Goal: Information Seeking & Learning: Compare options

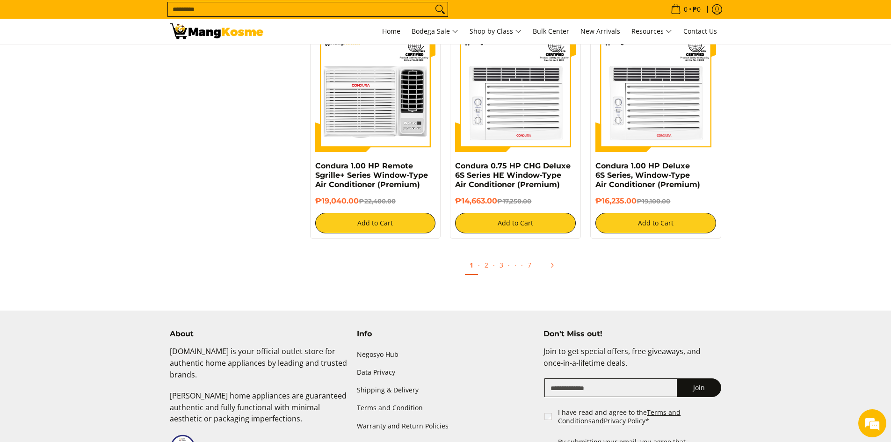
scroll to position [1870, 0]
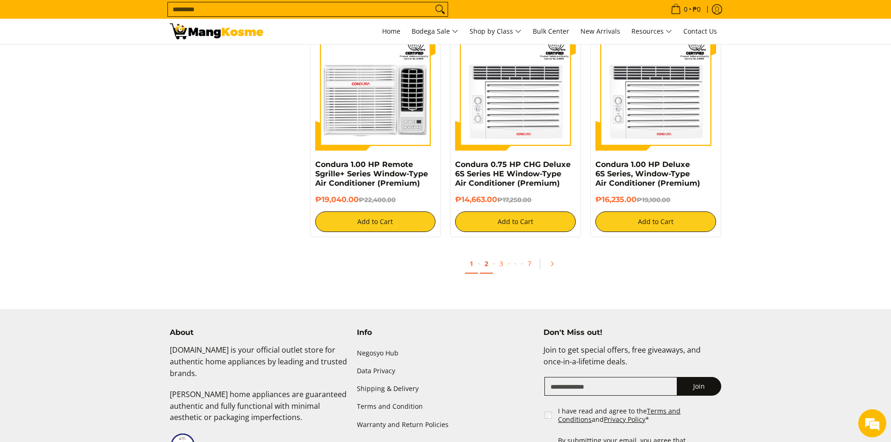
click at [488, 267] on link "2" at bounding box center [486, 263] width 13 height 19
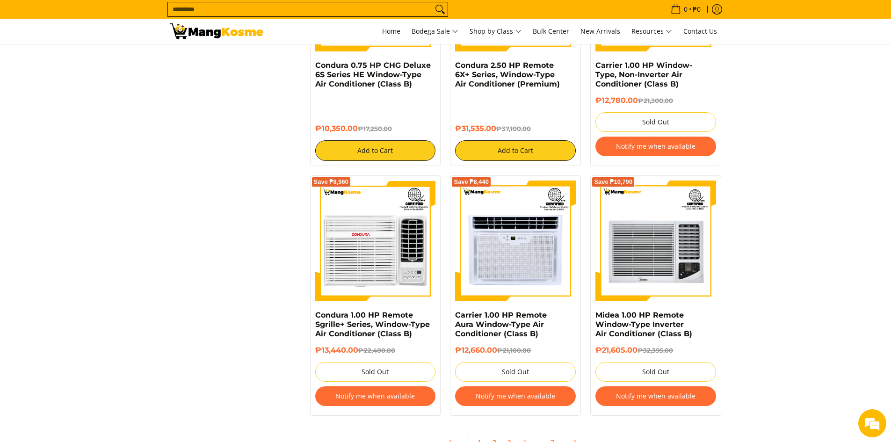
scroll to position [1730, 0]
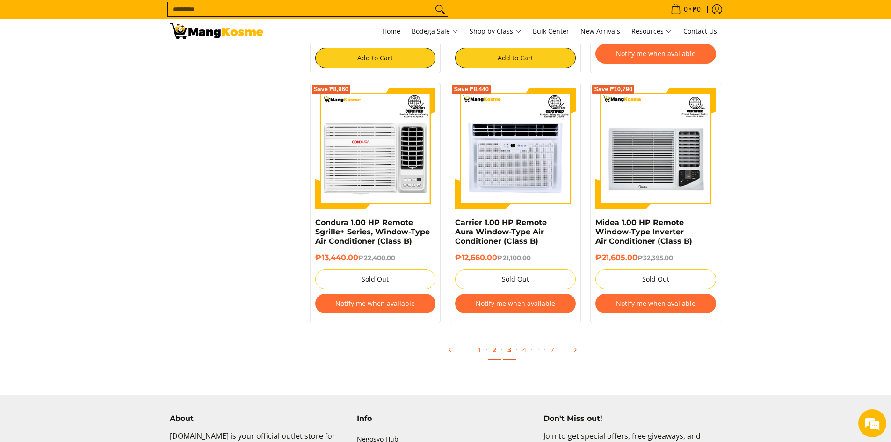
click at [508, 353] on link "3" at bounding box center [509, 349] width 13 height 19
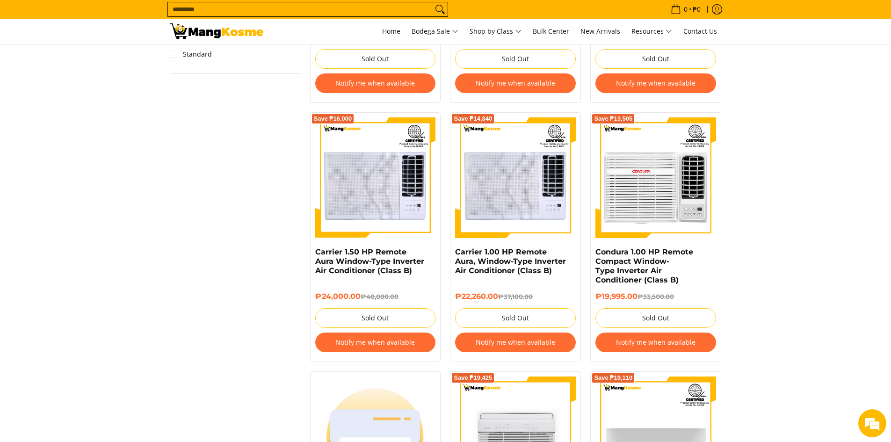
scroll to position [842, 0]
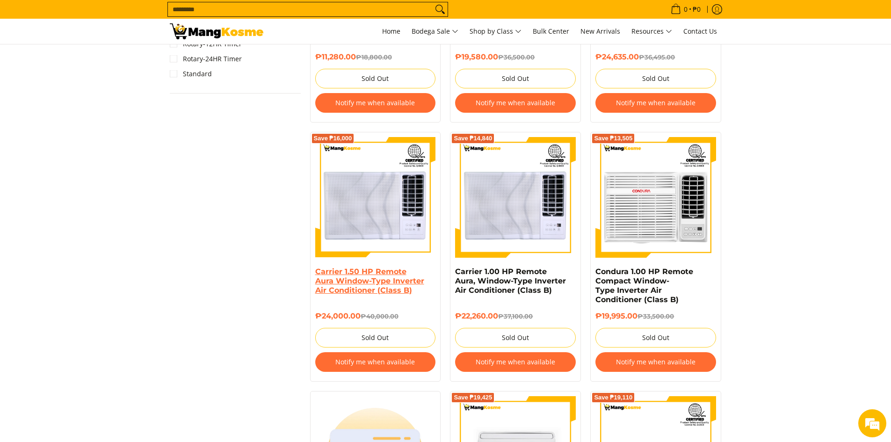
click at [387, 280] on link "Carrier 1.50 HP Remote Aura Window-Type Inverter Air Conditioner (Class B)" at bounding box center [369, 281] width 109 height 28
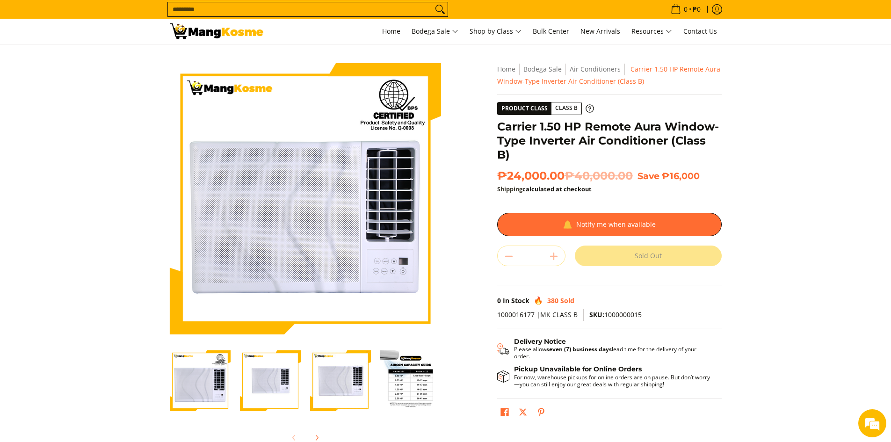
click at [510, 185] on link "Shipping" at bounding box center [509, 189] width 25 height 8
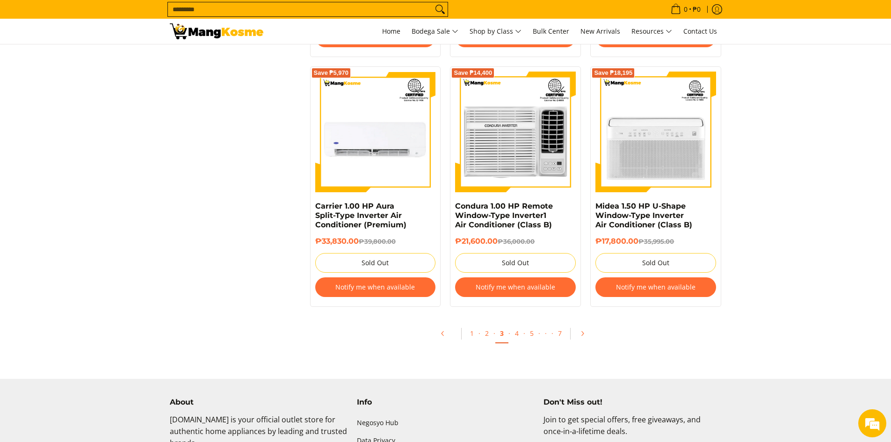
scroll to position [1917, 0]
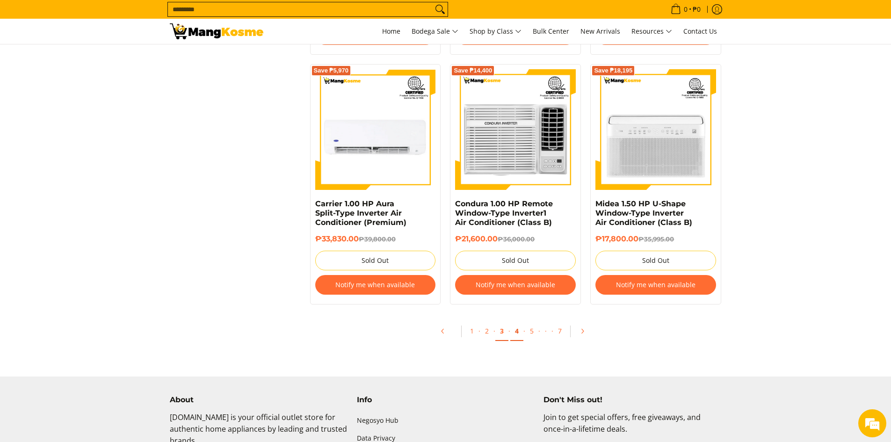
click at [514, 334] on link "4" at bounding box center [516, 331] width 13 height 19
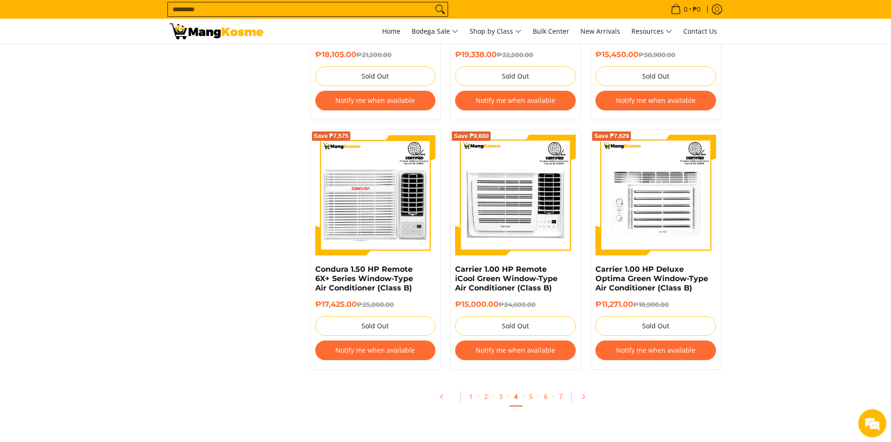
scroll to position [2010, 0]
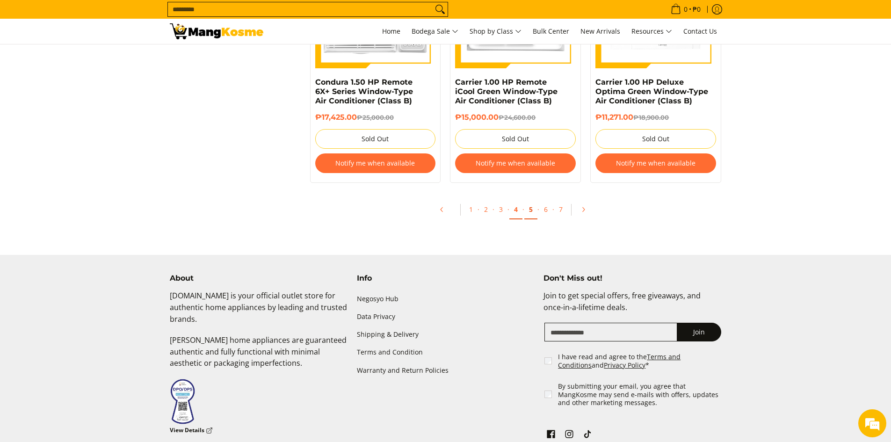
click at [531, 211] on link "5" at bounding box center [530, 209] width 13 height 19
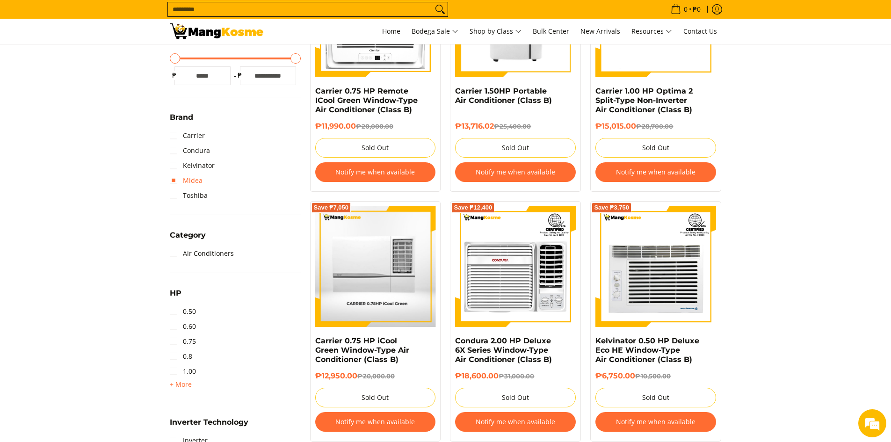
scroll to position [281, 0]
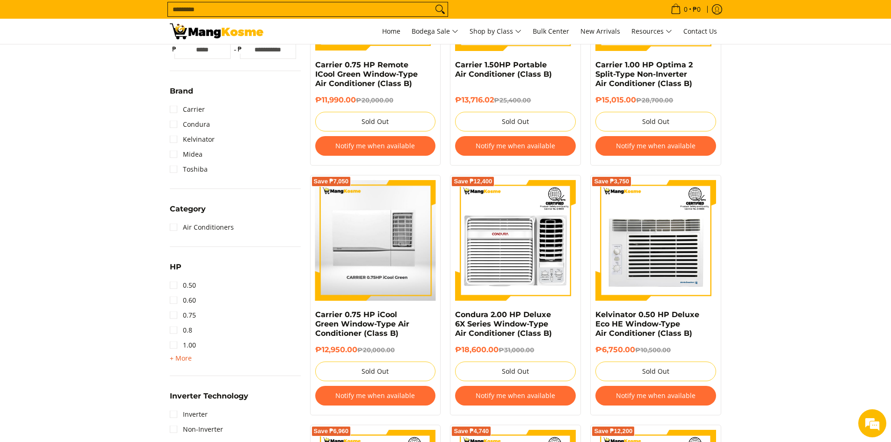
click at [177, 357] on span "+ More" at bounding box center [181, 357] width 22 height 7
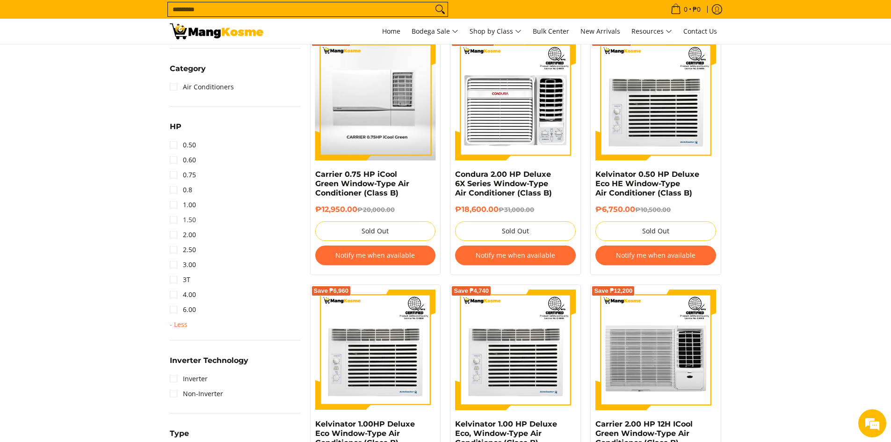
scroll to position [0, 0]
click at [174, 219] on link "1.50" at bounding box center [183, 219] width 26 height 15
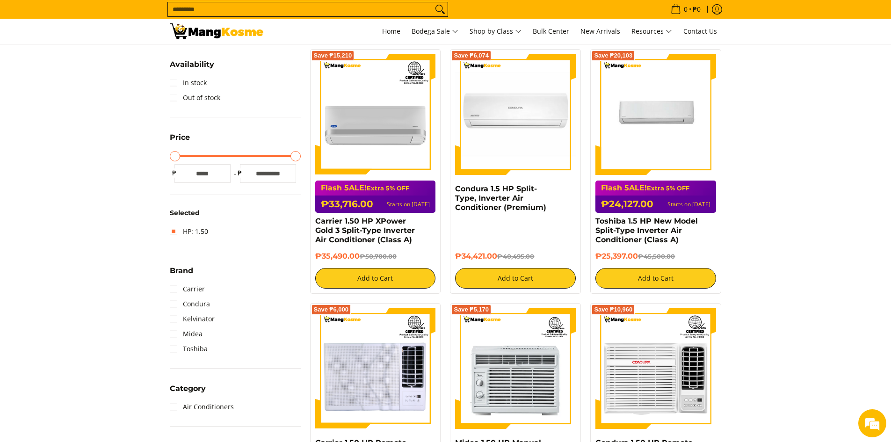
scroll to position [216, 0]
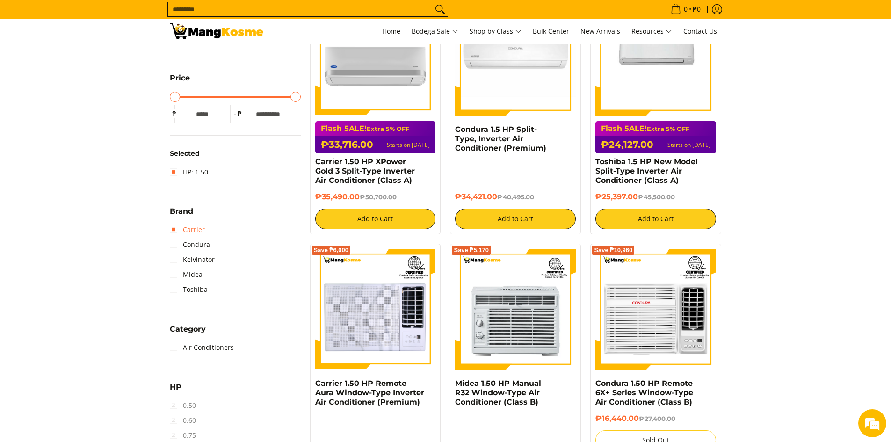
click at [174, 228] on link "Carrier" at bounding box center [187, 229] width 35 height 15
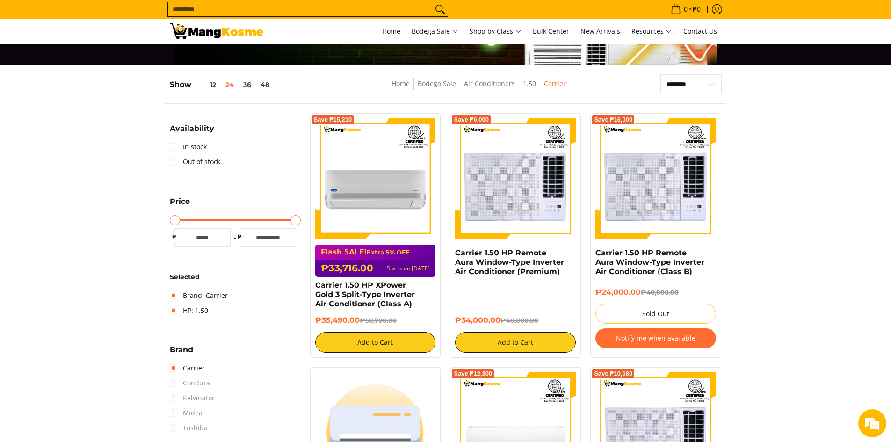
scroll to position [76, 0]
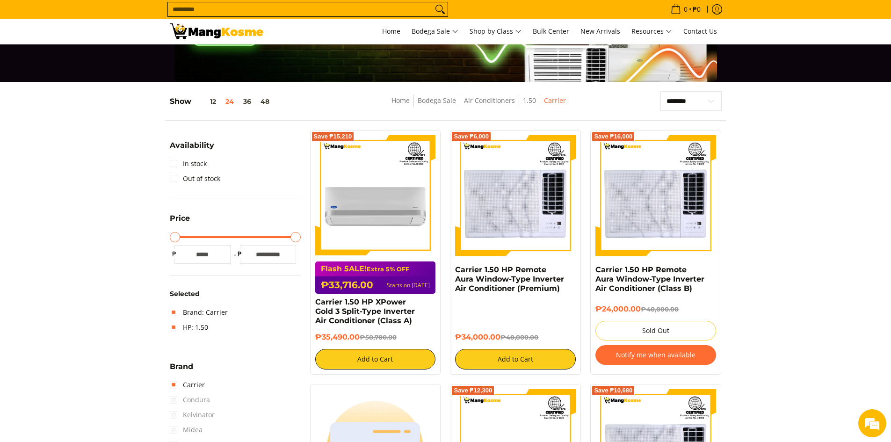
click at [520, 257] on div "Save ₱6,000" at bounding box center [515, 200] width 121 height 130
click at [518, 271] on link "Carrier 1.50 HP Remote Aura Window-Type Inverter Air Conditioner (Premium)" at bounding box center [509, 279] width 109 height 28
click at [507, 191] on img at bounding box center [515, 195] width 121 height 121
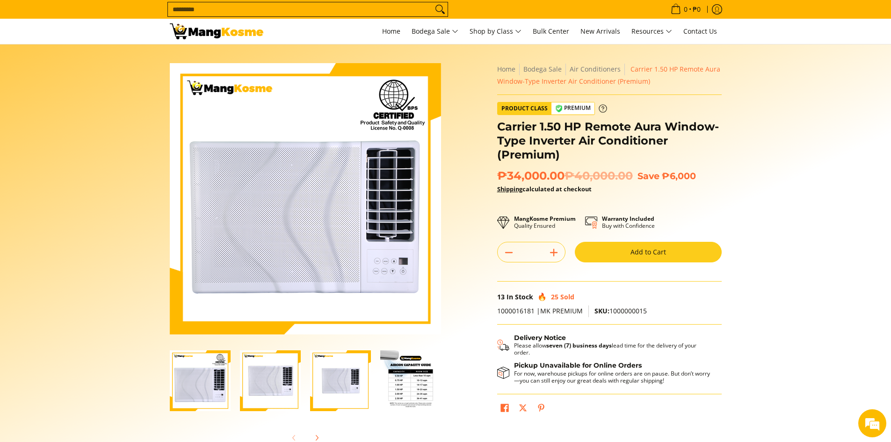
click at [602, 109] on icon at bounding box center [602, 108] width 8 height 8
